Goal: Information Seeking & Learning: Compare options

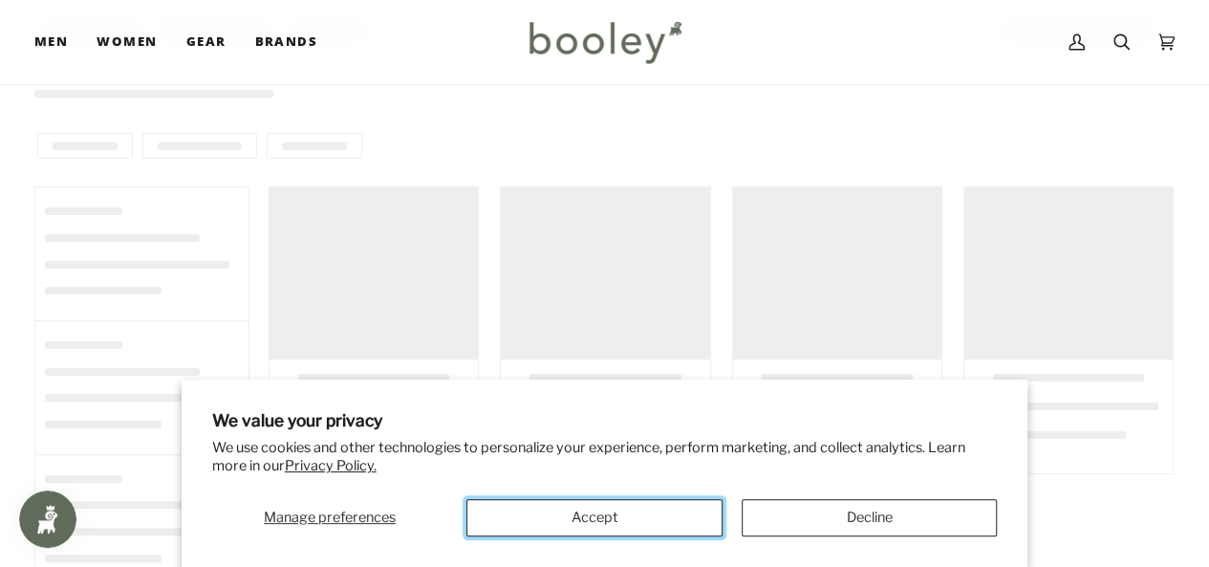
click at [523, 510] on button "Accept" at bounding box center [593, 517] width 255 height 37
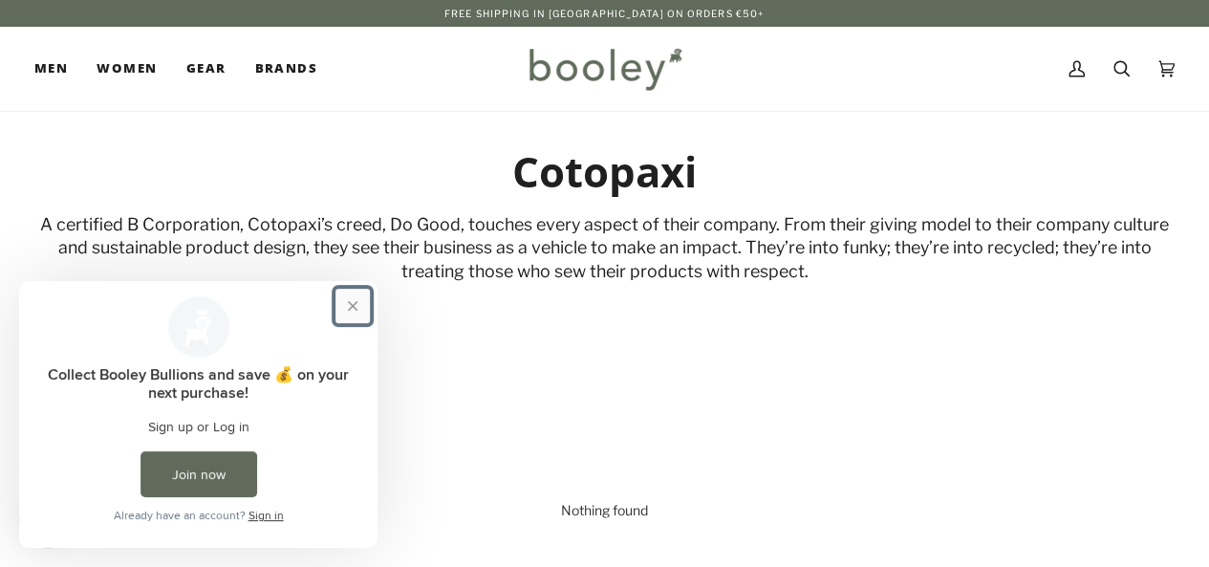
click at [354, 308] on button "Close prompt" at bounding box center [353, 306] width 34 height 34
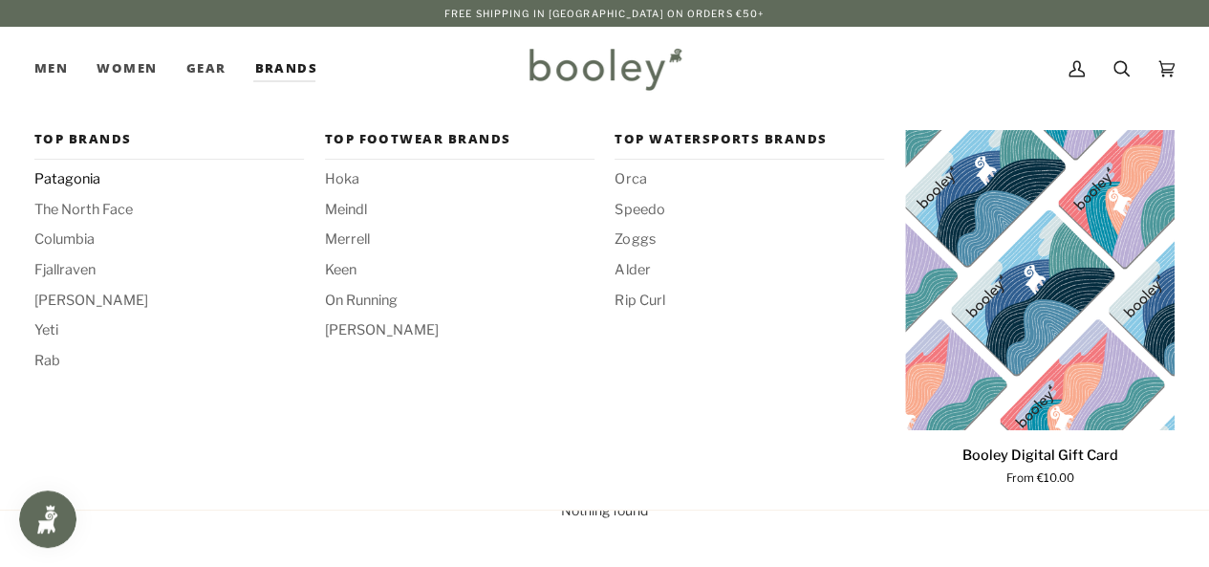
click at [74, 179] on span "Patagonia" at bounding box center [169, 179] width 270 height 21
click at [97, 207] on span "The North Face" at bounding box center [169, 210] width 270 height 21
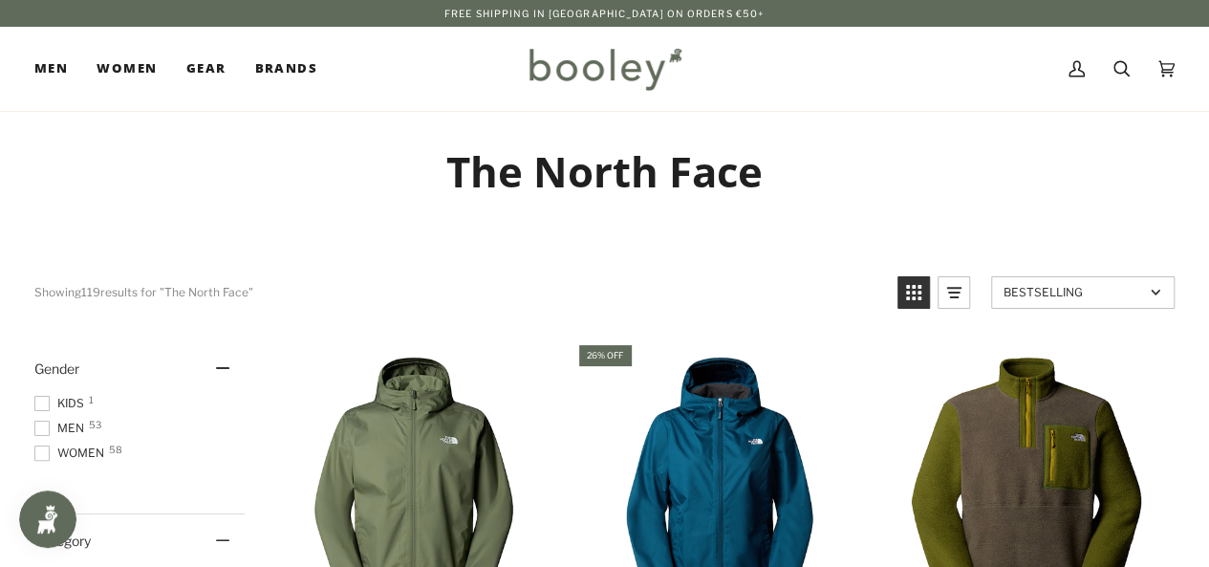
scroll to position [1, 0]
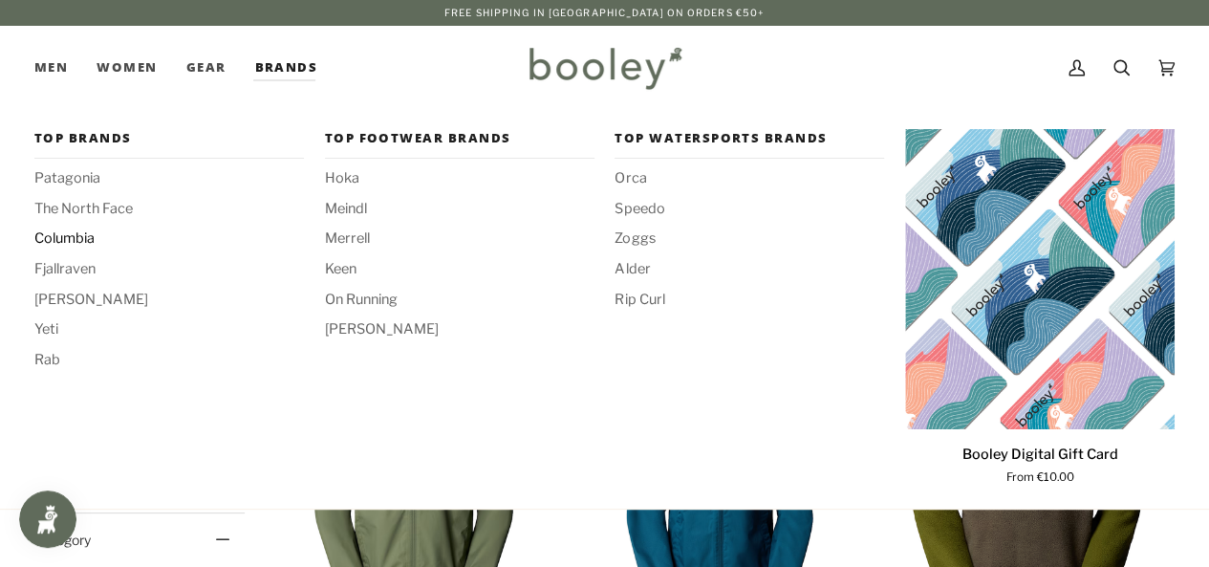
click at [90, 240] on span "Columbia" at bounding box center [169, 238] width 270 height 21
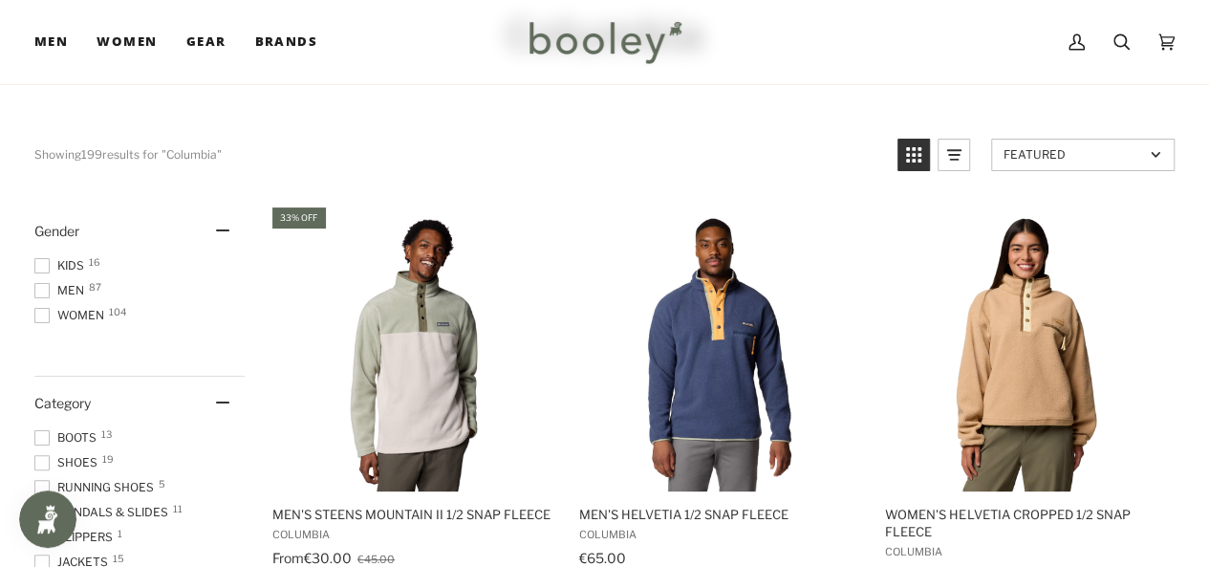
scroll to position [165, 0]
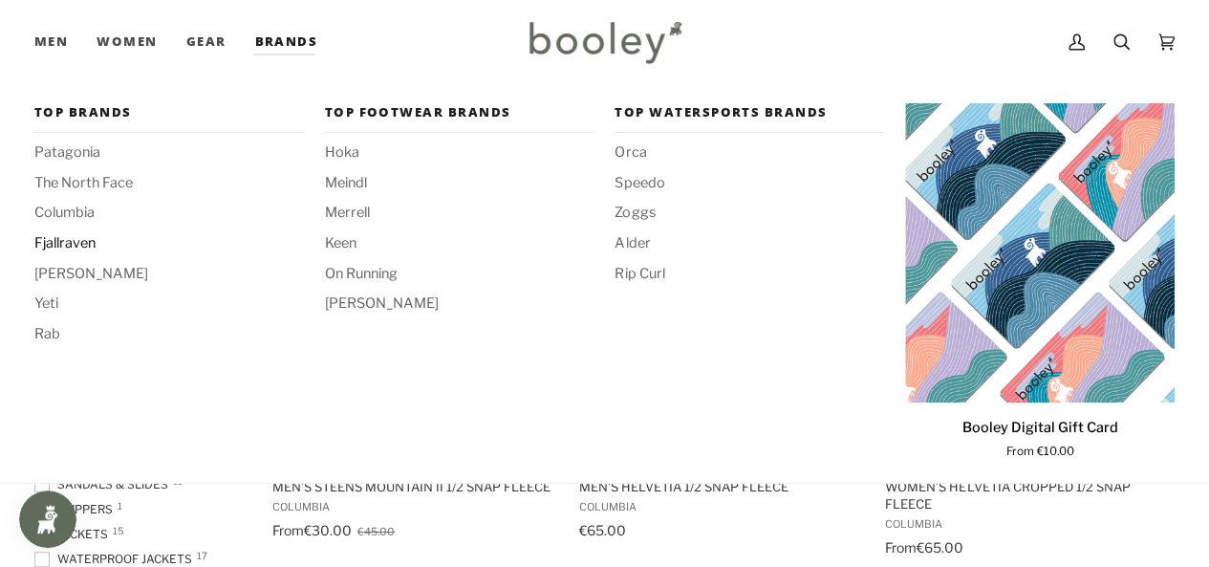
click at [75, 243] on span "Fjallraven" at bounding box center [169, 243] width 270 height 21
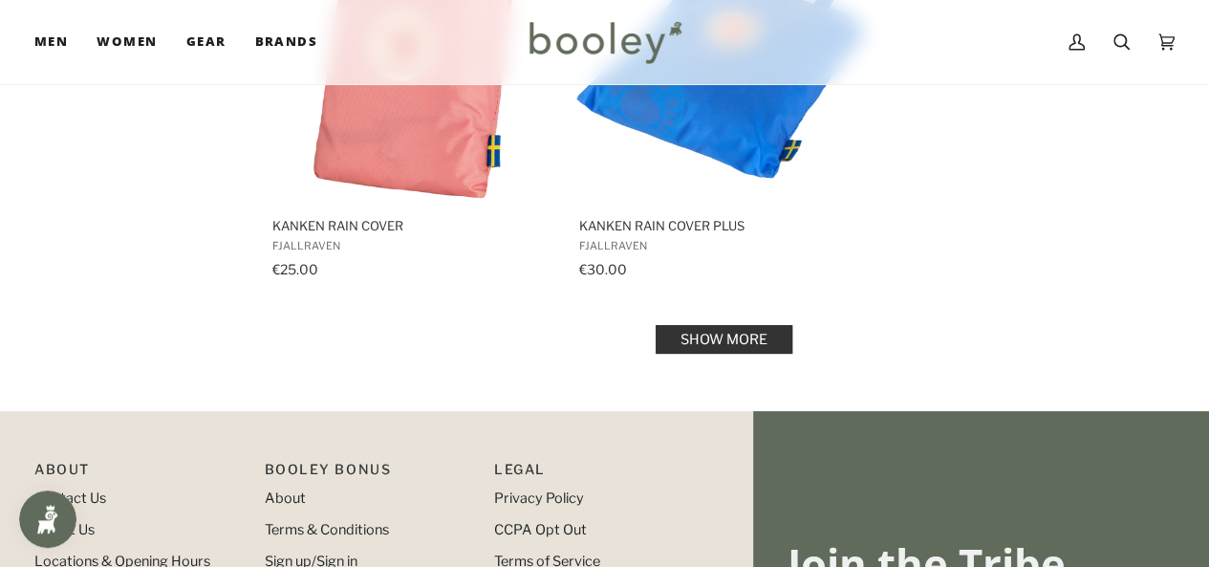
scroll to position [2905, 0]
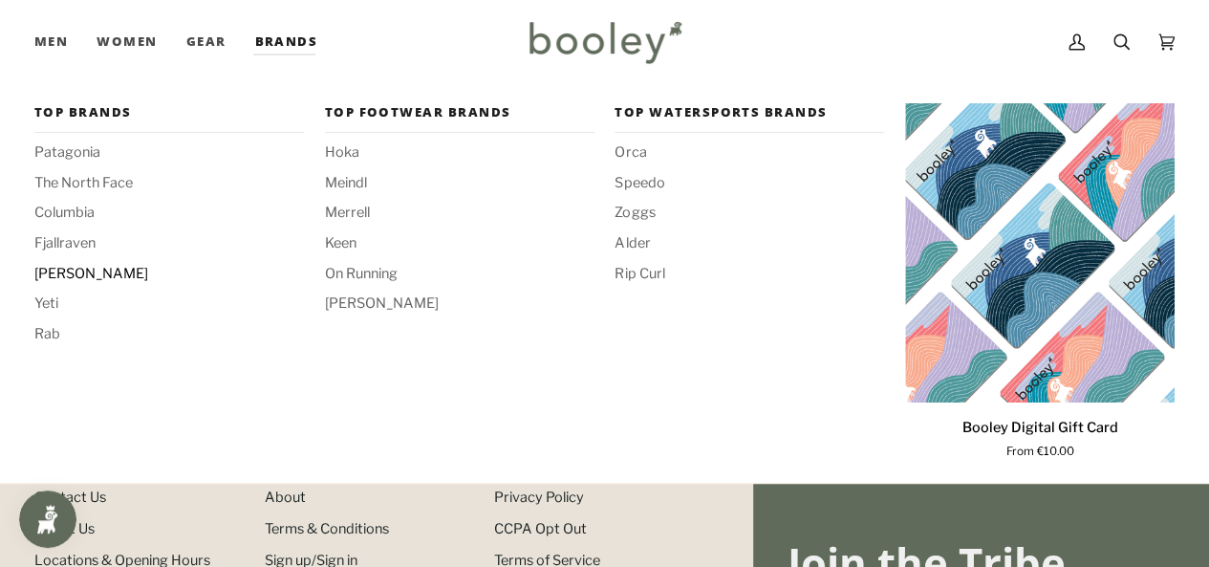
click at [80, 271] on span "[PERSON_NAME]" at bounding box center [169, 274] width 270 height 21
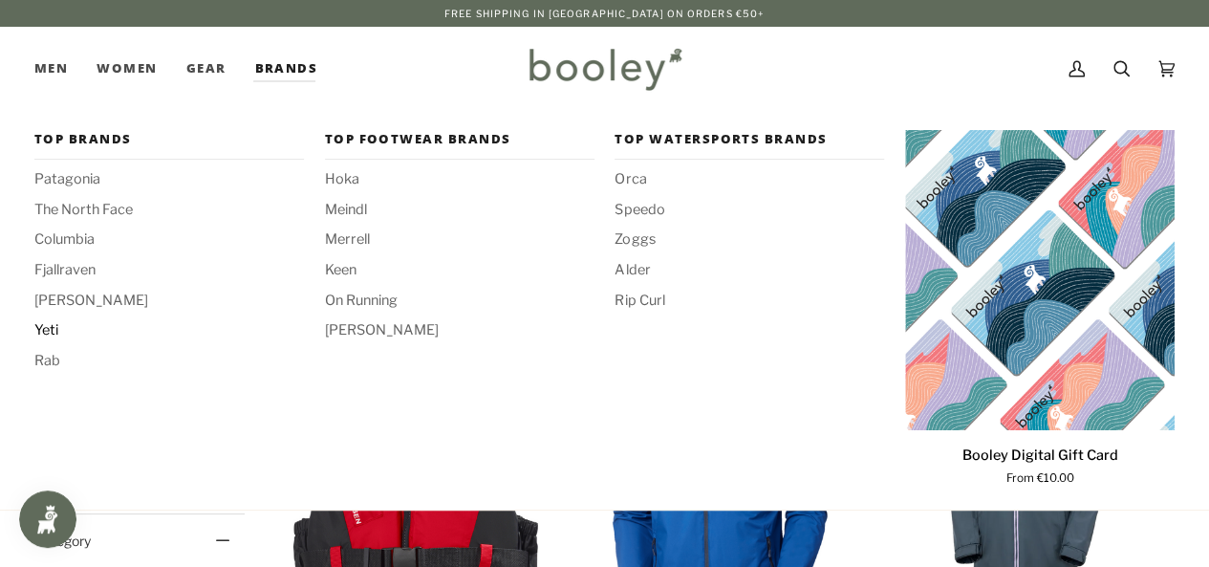
click at [61, 321] on span "Yeti" at bounding box center [169, 330] width 270 height 21
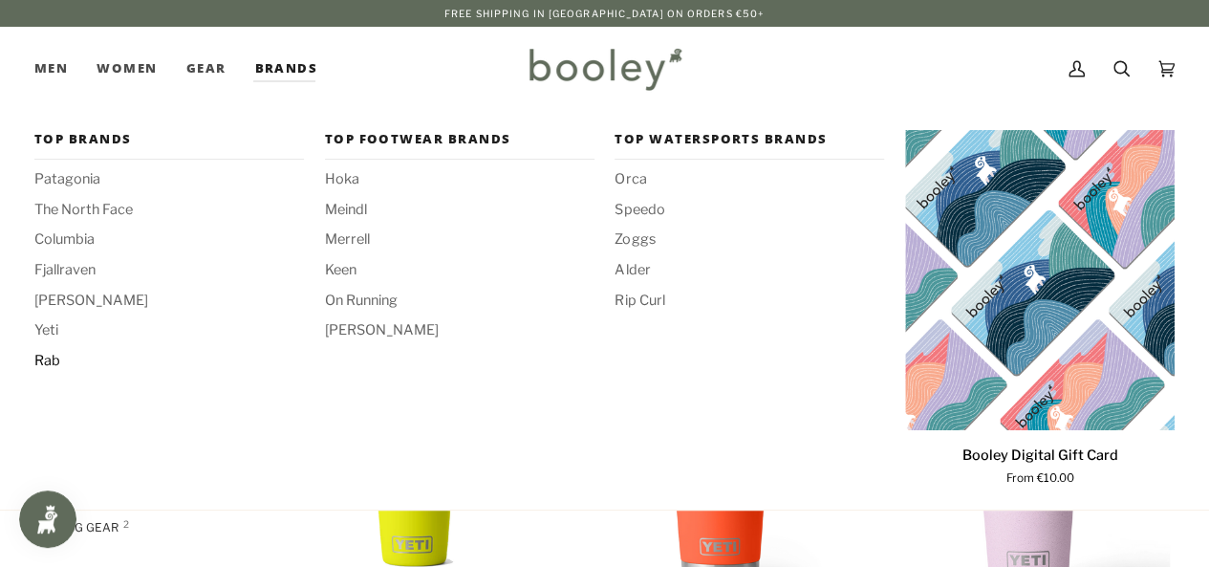
click at [57, 358] on span "Rab" at bounding box center [169, 361] width 270 height 21
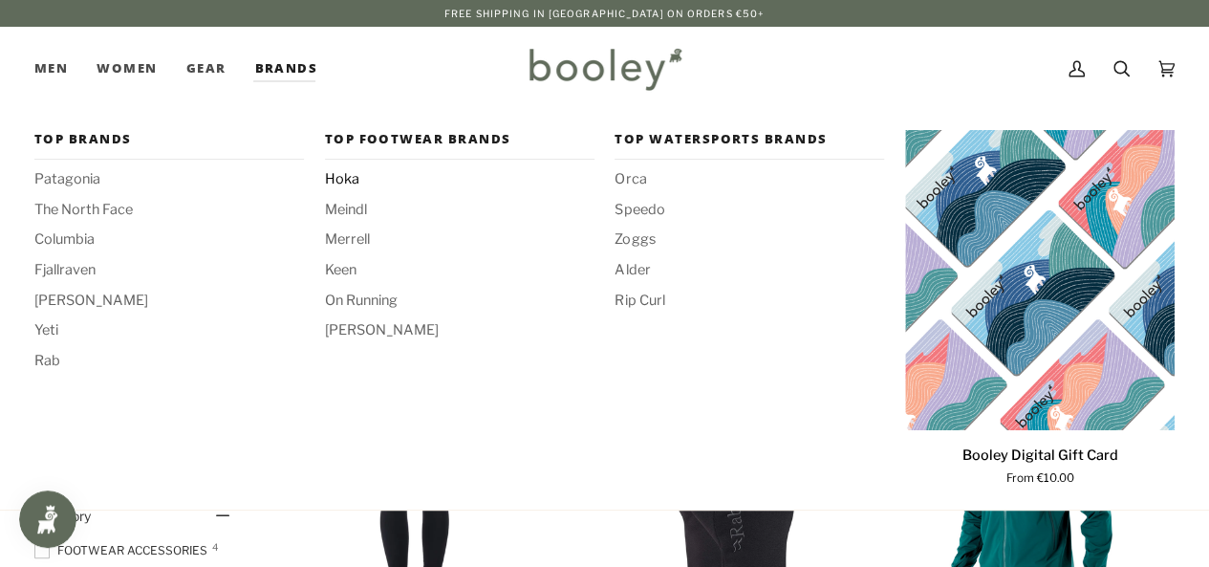
click at [338, 179] on span "Hoka" at bounding box center [460, 179] width 270 height 21
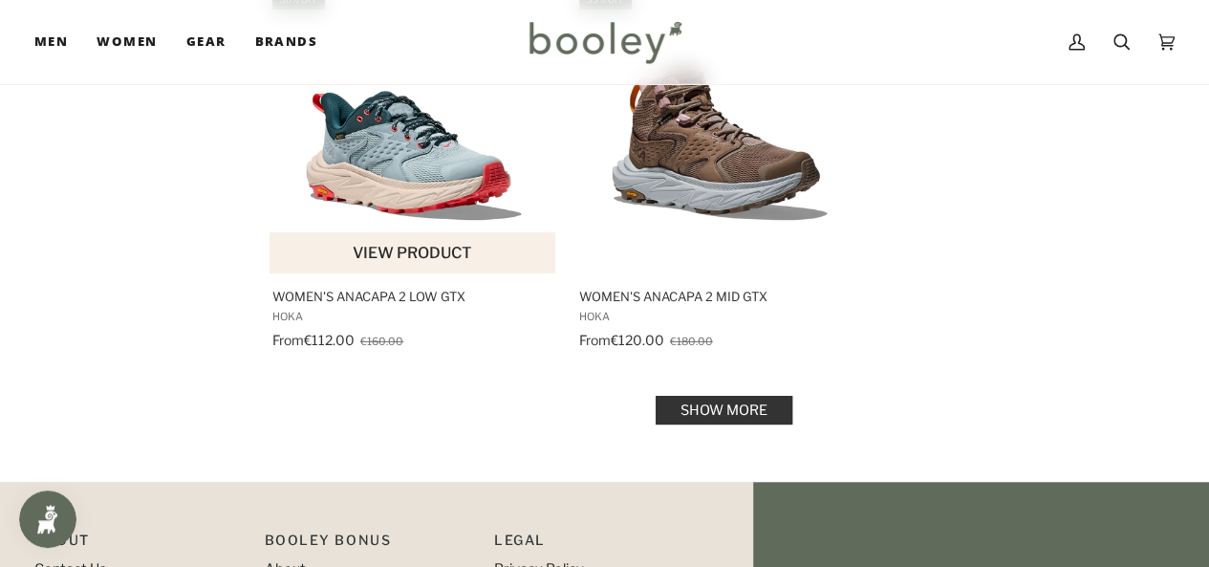
scroll to position [2732, 0]
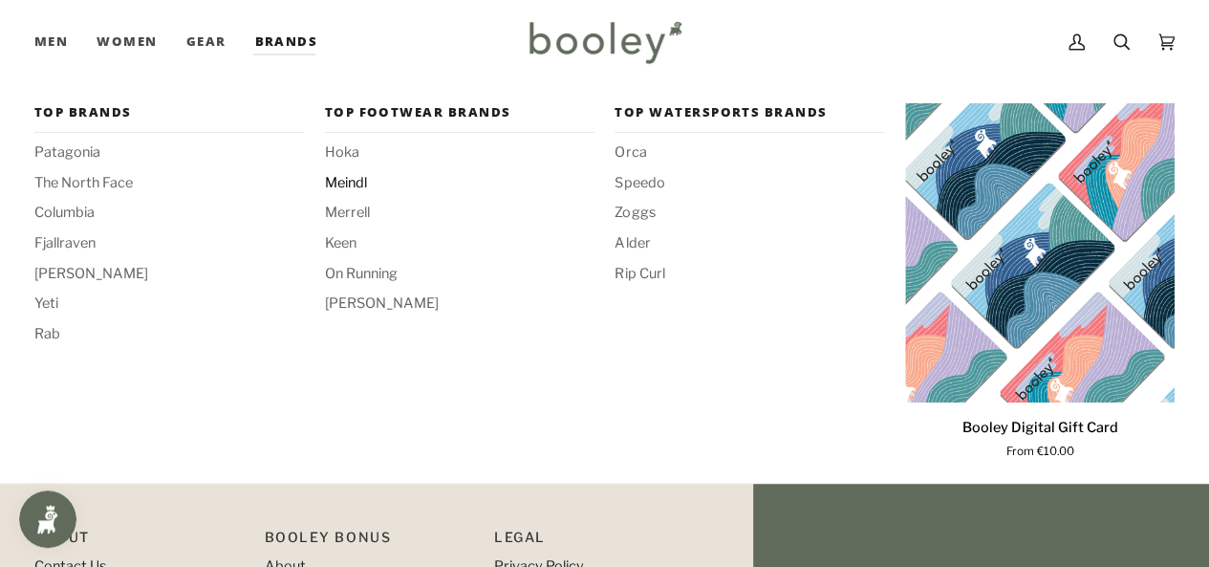
click at [338, 180] on span "Meindl" at bounding box center [460, 183] width 270 height 21
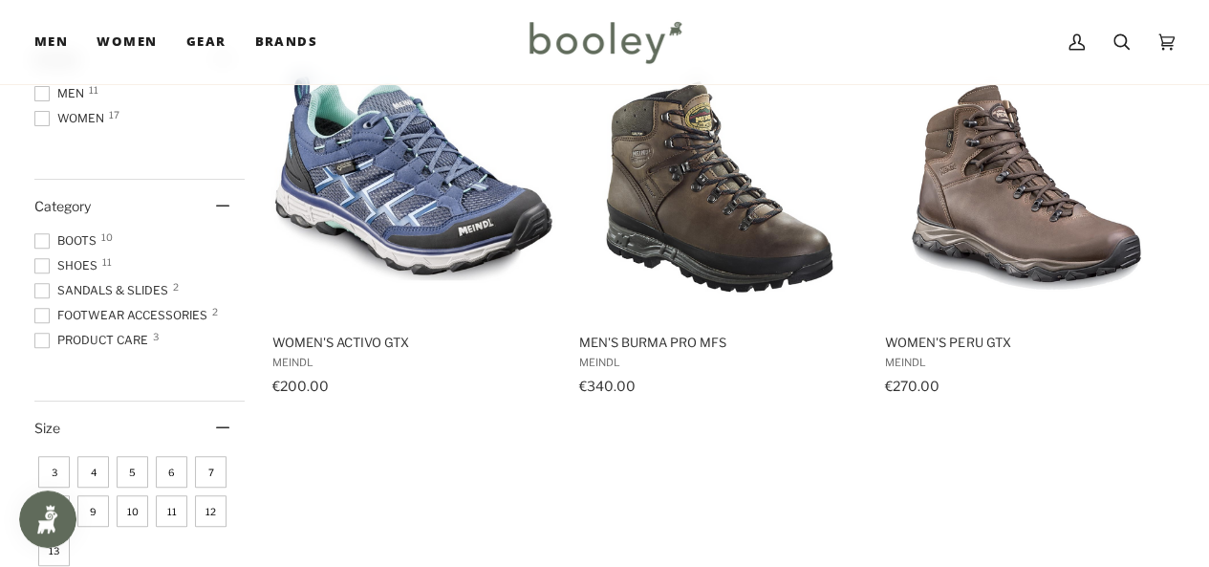
scroll to position [305, 0]
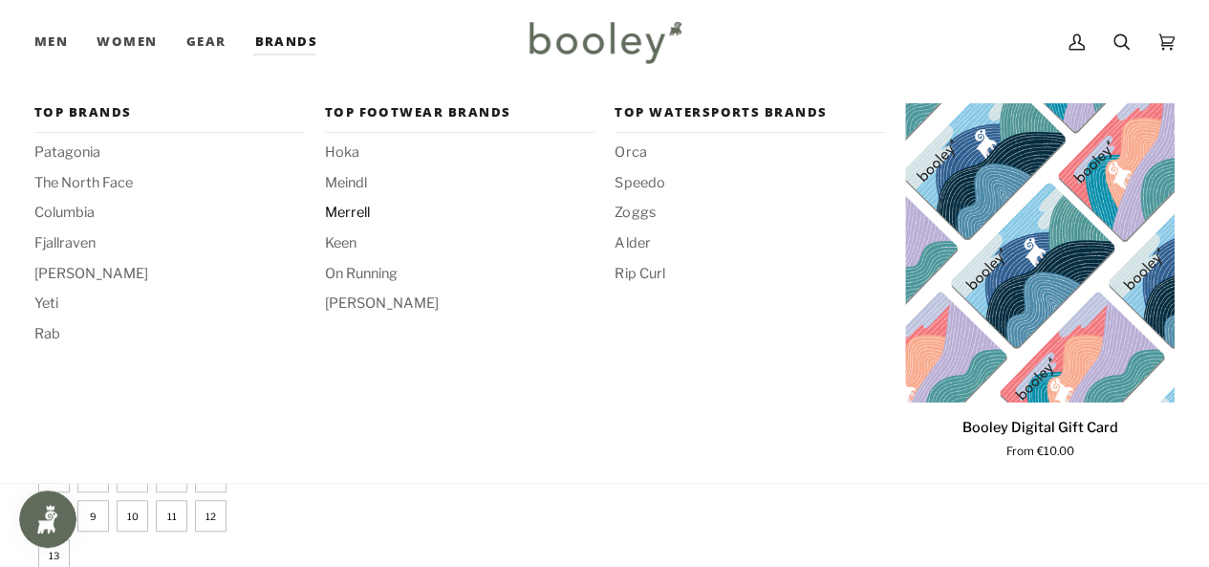
click at [361, 214] on span "Merrell" at bounding box center [460, 213] width 270 height 21
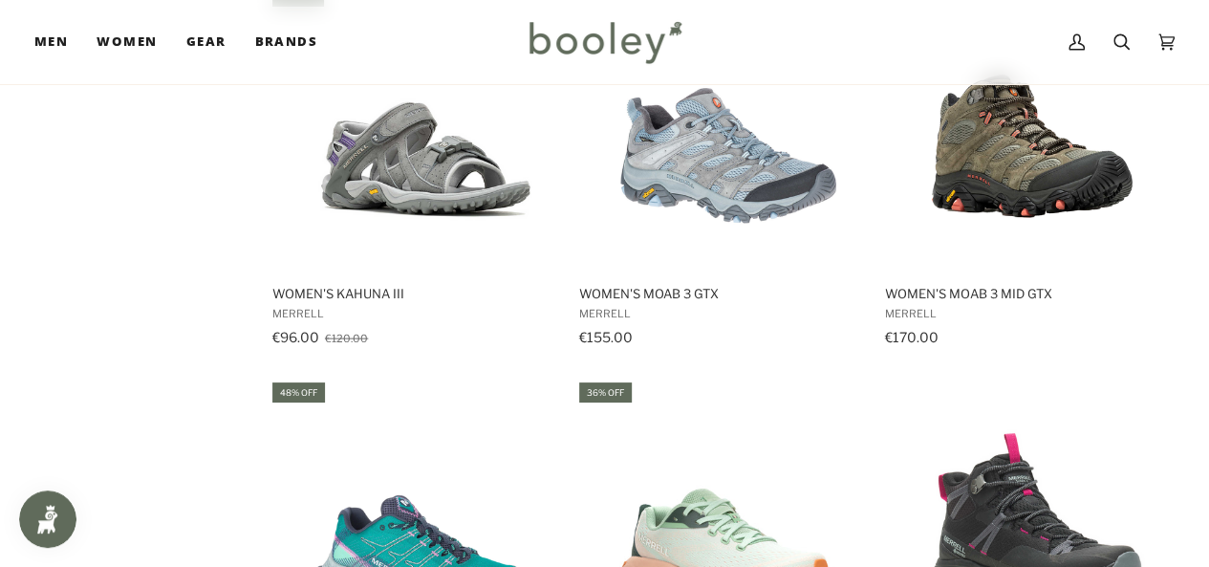
scroll to position [1812, 0]
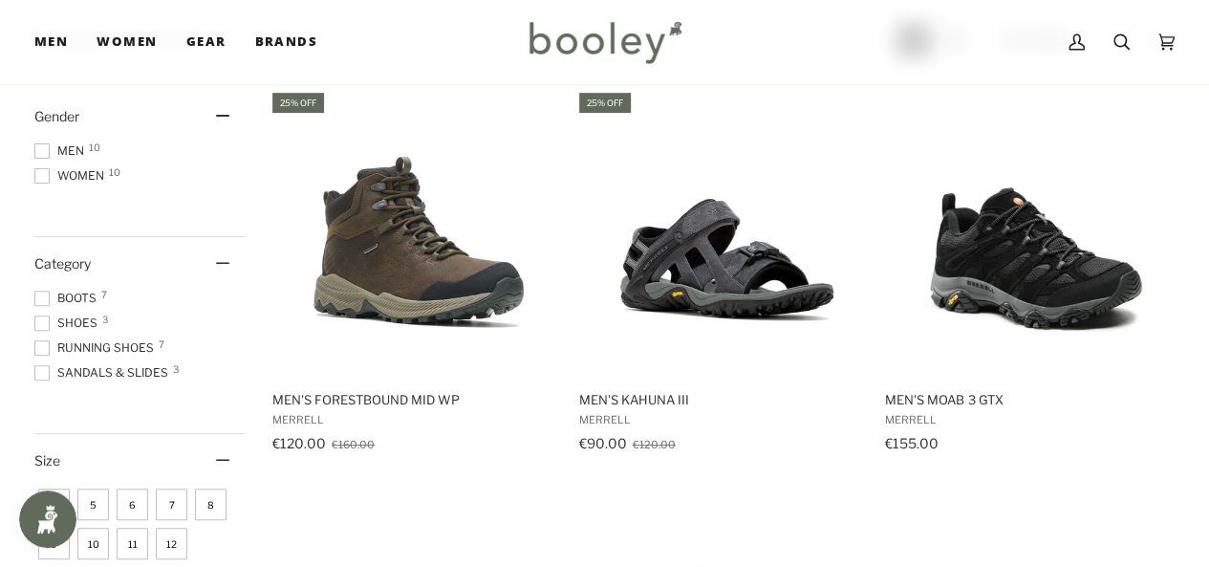
scroll to position [0, 0]
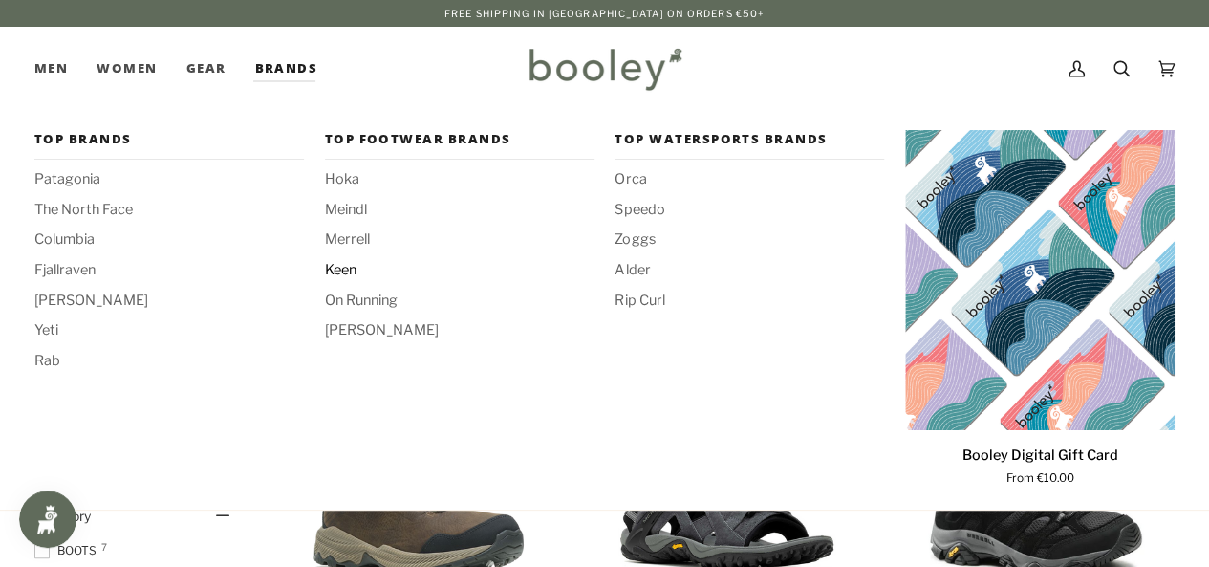
click at [358, 267] on span "Keen" at bounding box center [460, 270] width 270 height 21
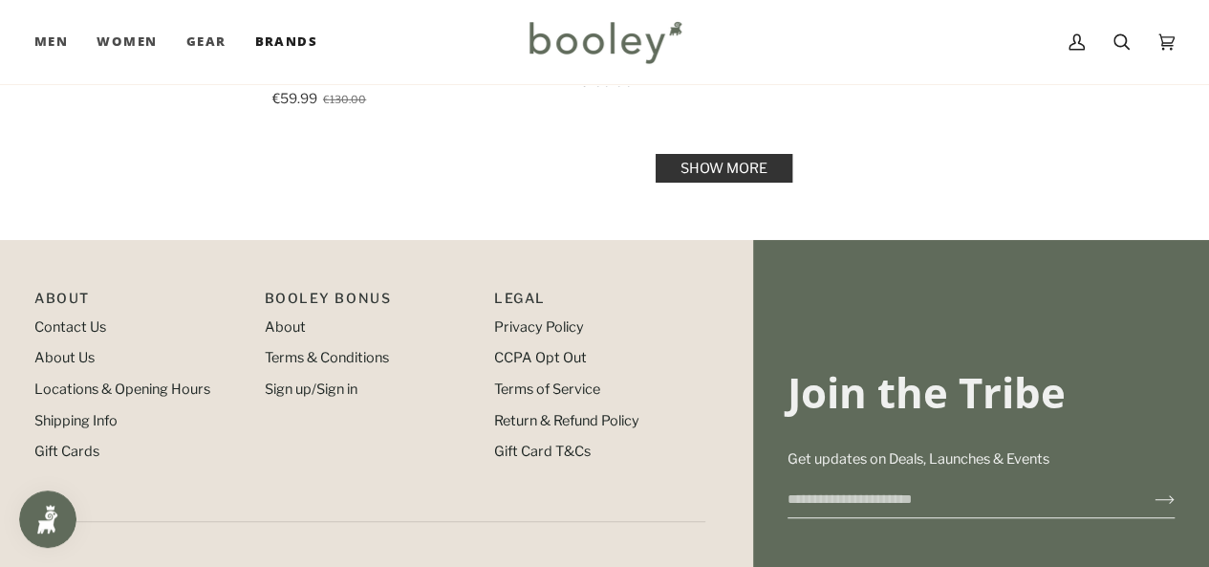
scroll to position [3029, 0]
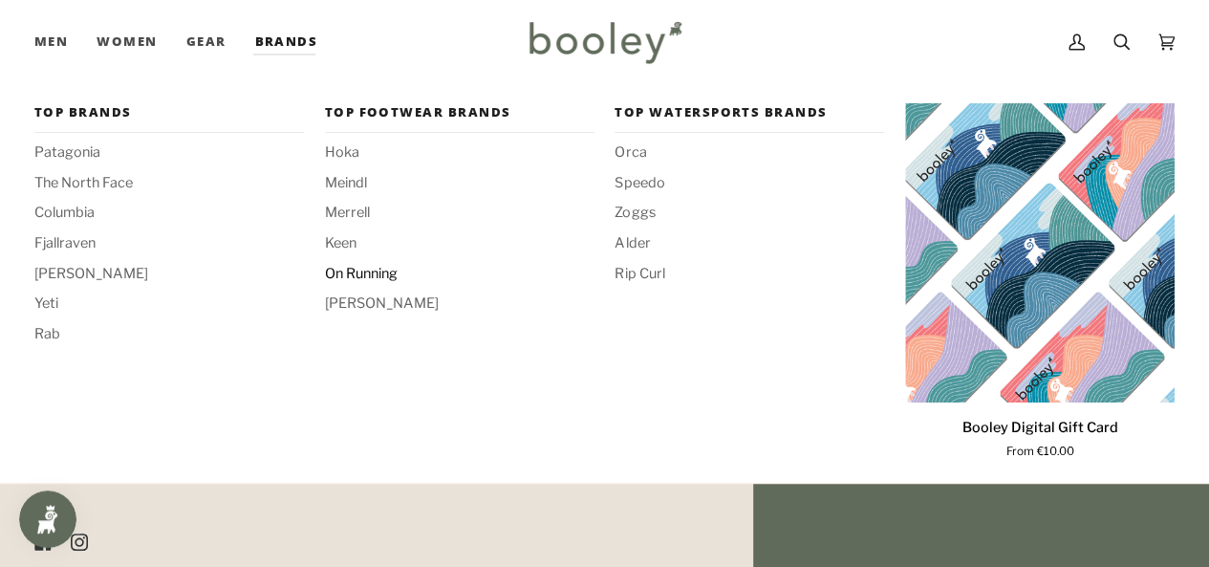
click at [368, 265] on span "On Running" at bounding box center [460, 274] width 270 height 21
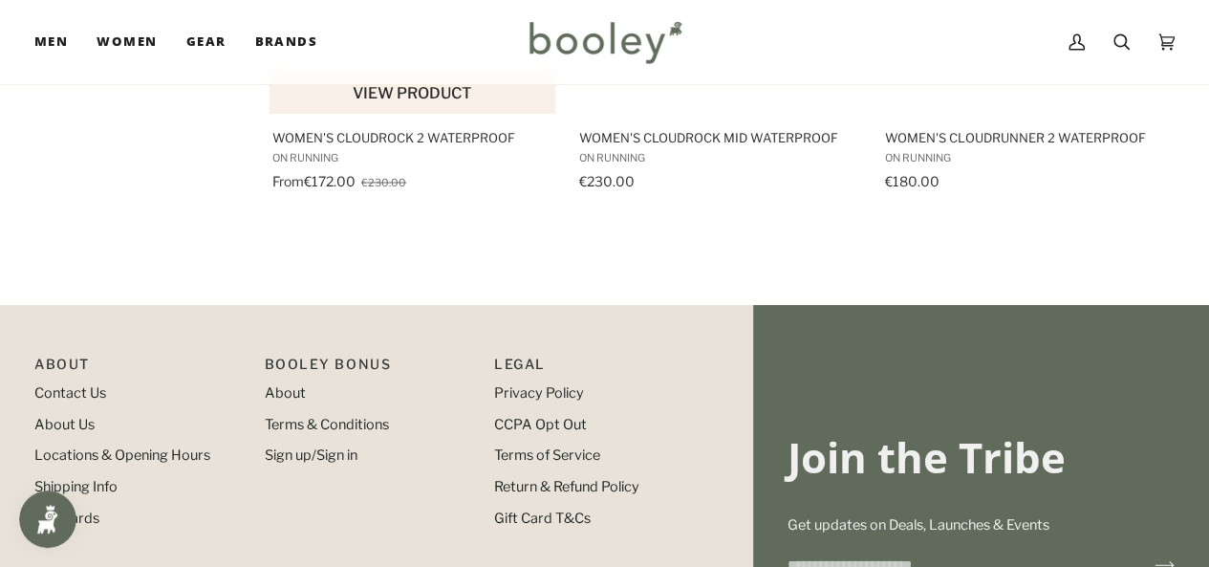
scroll to position [1717, 0]
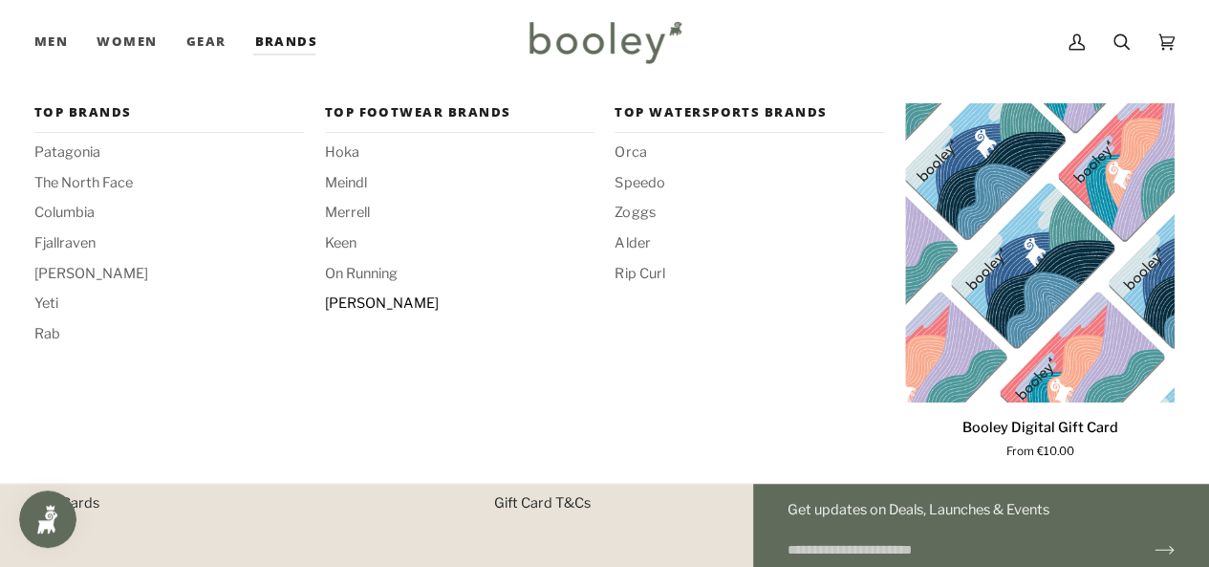
click at [368, 307] on span "[PERSON_NAME]" at bounding box center [460, 303] width 270 height 21
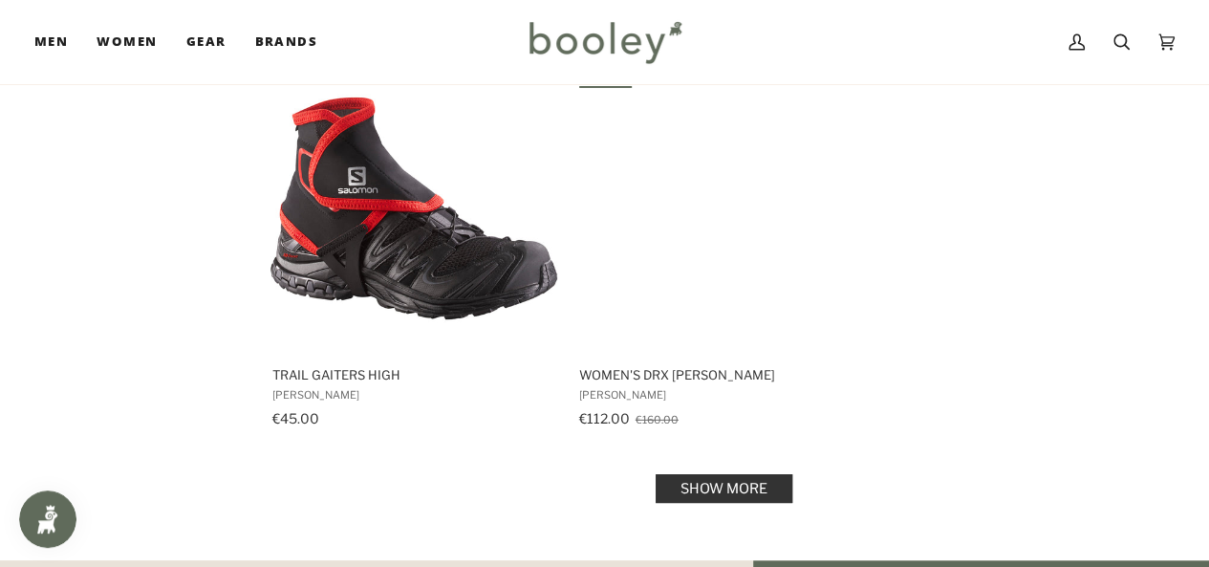
scroll to position [2666, 0]
